Goal: Transaction & Acquisition: Subscribe to service/newsletter

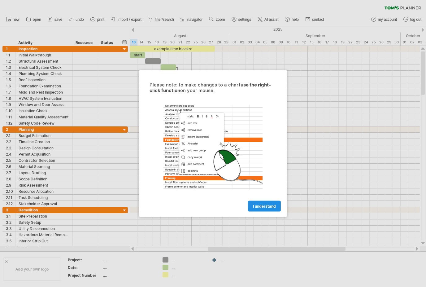
click at [252, 207] on link "I understand" at bounding box center [264, 206] width 33 height 11
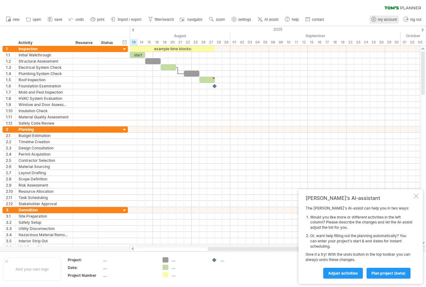
click at [382, 20] on span "my account" at bounding box center [387, 19] width 19 height 4
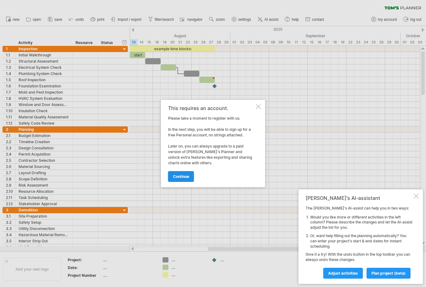
click at [191, 178] on link "continue" at bounding box center [181, 176] width 26 height 11
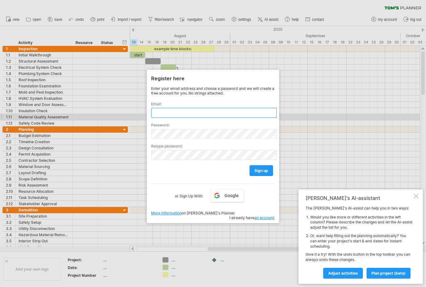
click at [193, 115] on input "text" at bounding box center [214, 113] width 126 height 10
type input "**********"
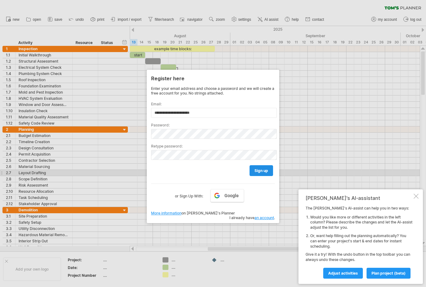
click at [256, 170] on span "sign up" at bounding box center [261, 170] width 14 height 5
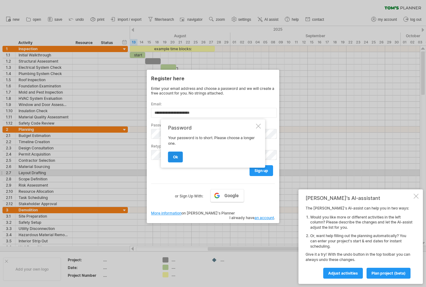
click at [176, 154] on span "ok" at bounding box center [175, 156] width 5 height 5
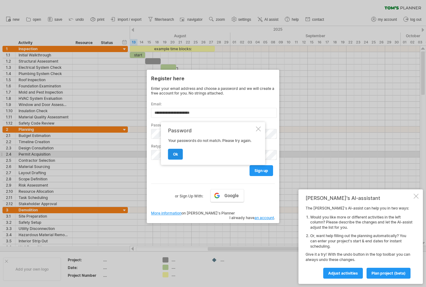
click at [176, 154] on span "ok" at bounding box center [175, 154] width 5 height 5
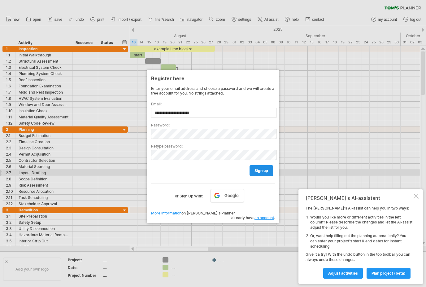
click at [260, 171] on span "sign up" at bounding box center [261, 170] width 14 height 5
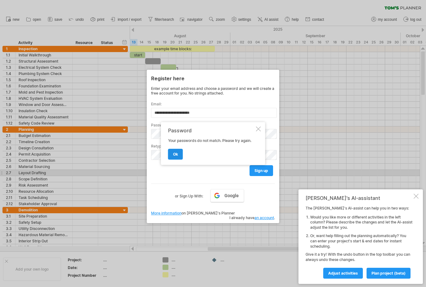
click at [174, 153] on span "ok" at bounding box center [175, 154] width 5 height 5
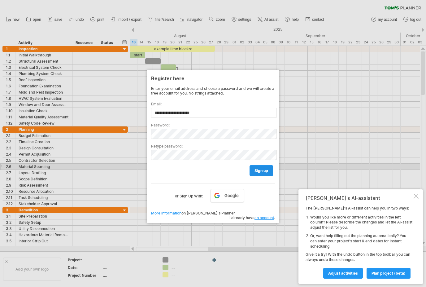
click at [271, 169] on link "sign up" at bounding box center [262, 170] width 24 height 11
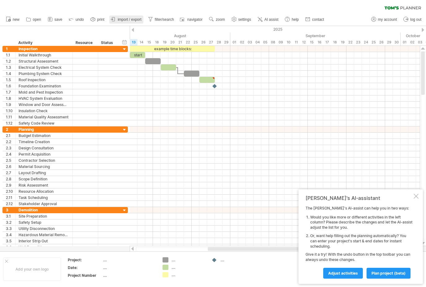
click at [128, 20] on span "import / export" at bounding box center [130, 19] width 24 height 4
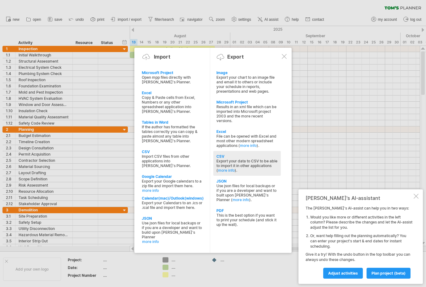
click at [225, 154] on div "CSV" at bounding box center [246, 156] width 61 height 5
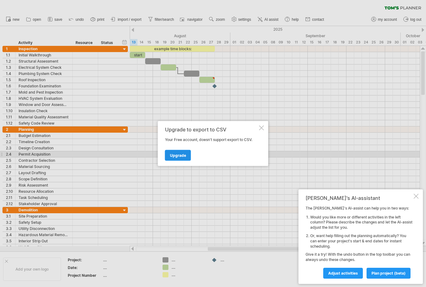
click at [184, 156] on span "Upgrade" at bounding box center [178, 155] width 16 height 5
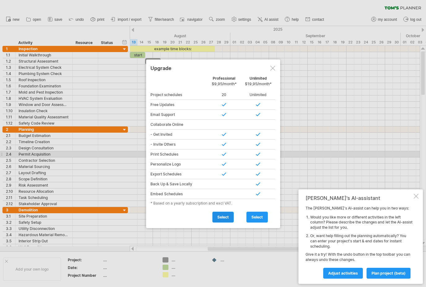
click at [222, 216] on span "select" at bounding box center [222, 217] width 11 height 5
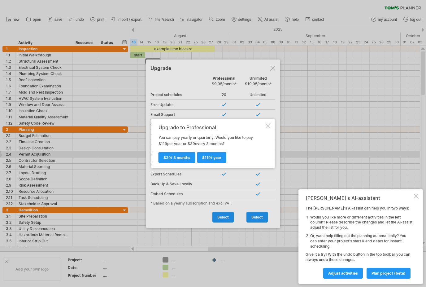
click at [269, 127] on div at bounding box center [268, 125] width 5 height 5
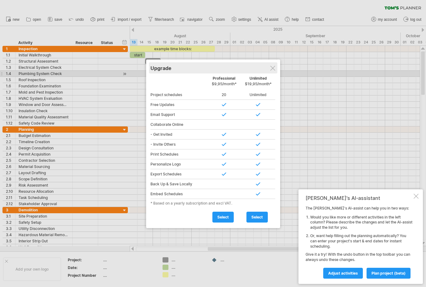
click at [272, 72] on div "Upgrade" at bounding box center [212, 67] width 125 height 11
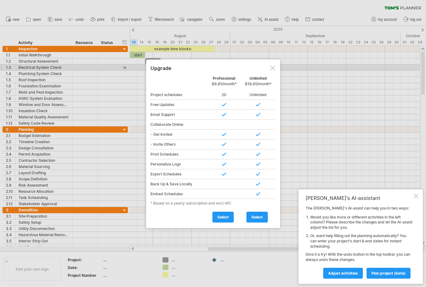
click at [272, 67] on div at bounding box center [272, 68] width 5 height 5
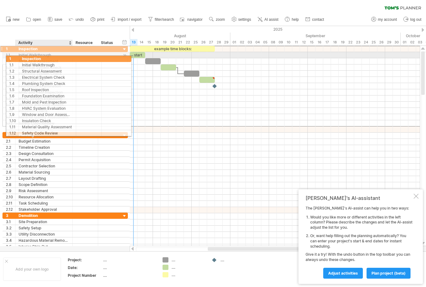
drag, startPoint x: 11, startPoint y: 48, endPoint x: 28, endPoint y: 55, distance: 18.9
click at [29, 56] on div "**********" at bounding box center [64, 86] width 125 height 81
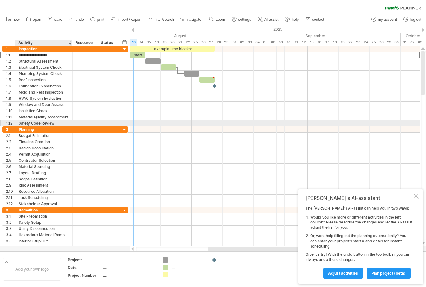
drag, startPoint x: 45, startPoint y: 52, endPoint x: 35, endPoint y: 122, distance: 71.0
click at [35, 122] on div "**********" at bounding box center [64, 86] width 125 height 80
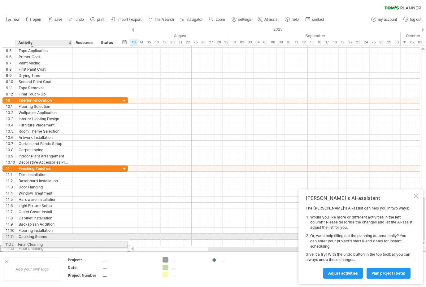
drag, startPoint x: 50, startPoint y: 245, endPoint x: 47, endPoint y: 243, distance: 3.3
